Goal: Book appointment/travel/reservation

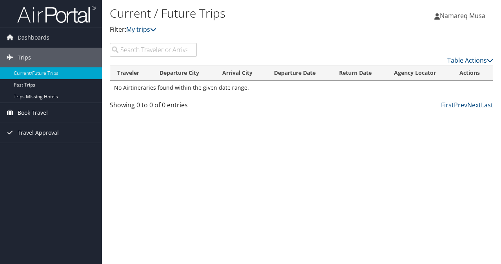
click at [19, 112] on span "Book Travel" at bounding box center [33, 113] width 30 height 20
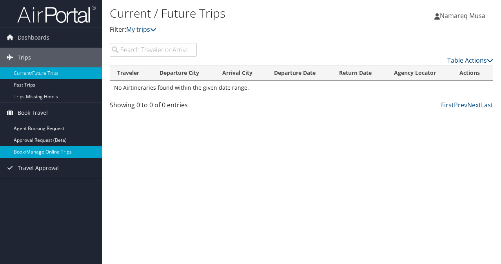
click at [33, 149] on link "Book/Manage Online Trips" at bounding box center [51, 152] width 102 height 12
click at [32, 38] on span "Dashboards" at bounding box center [34, 38] width 32 height 20
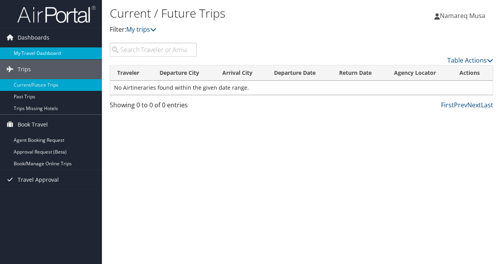
click at [36, 48] on link "My Travel Dashboard" at bounding box center [51, 53] width 102 height 12
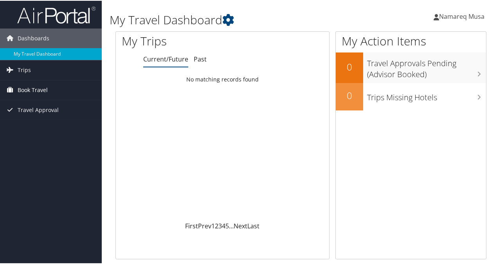
click at [69, 94] on link "Book Travel" at bounding box center [51, 90] width 102 height 20
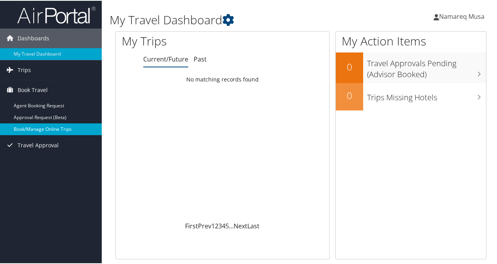
click at [58, 123] on link "Book/Manage Online Trips" at bounding box center [51, 129] width 102 height 12
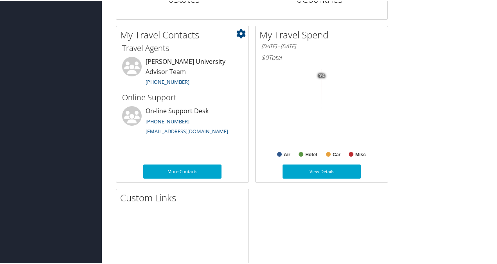
scroll to position [361, 0]
